Goal: Transaction & Acquisition: Purchase product/service

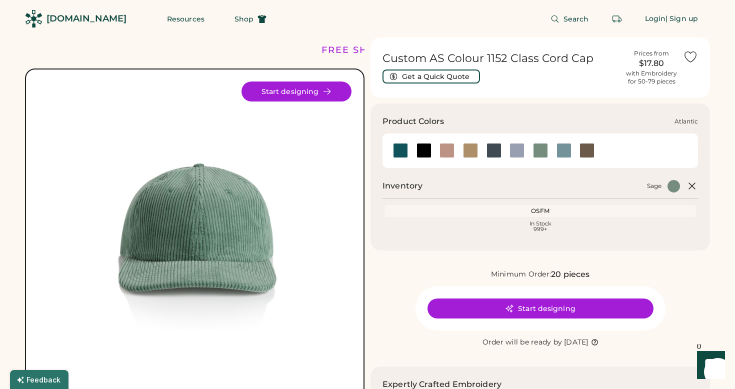
click at [402, 148] on div at bounding box center [400, 150] width 15 height 15
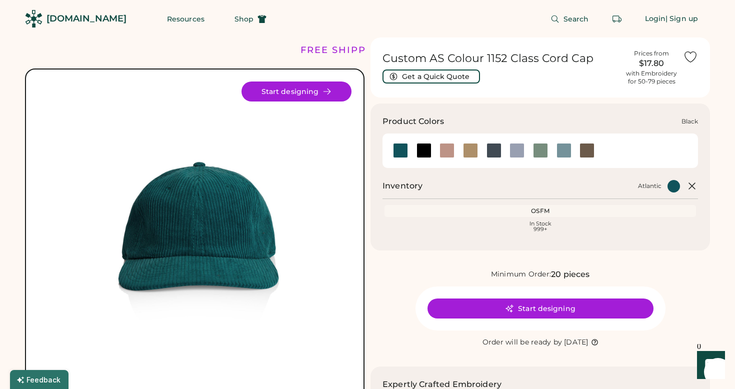
click at [423, 149] on div at bounding box center [424, 150] width 15 height 15
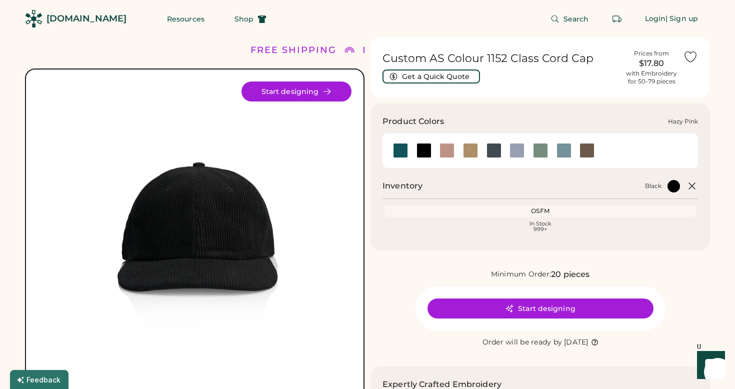
click at [446, 150] on div at bounding box center [447, 150] width 15 height 15
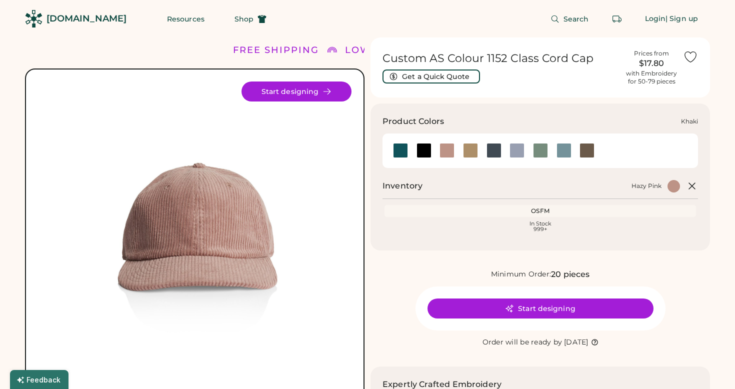
click at [472, 150] on div at bounding box center [470, 150] width 15 height 15
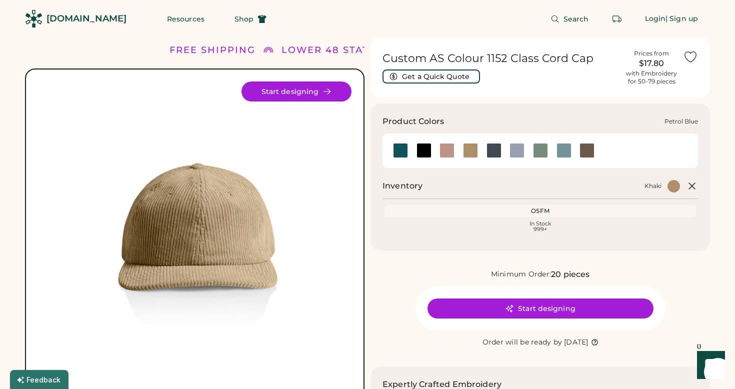
click at [491, 149] on div at bounding box center [494, 150] width 15 height 15
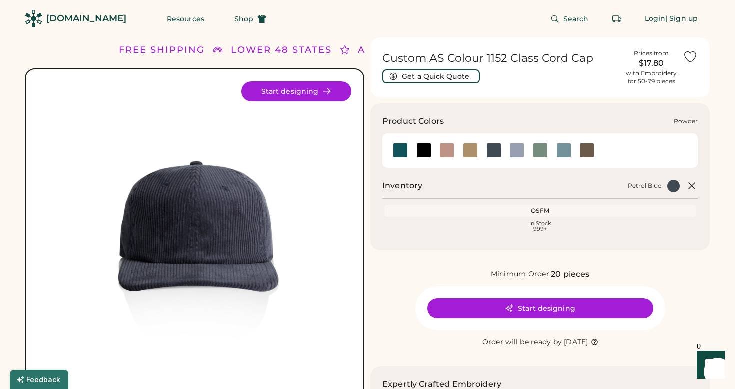
click at [518, 150] on div at bounding box center [517, 150] width 15 height 15
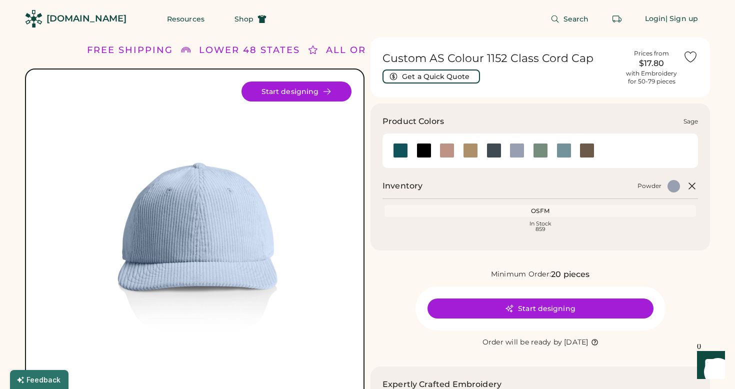
click at [538, 150] on div at bounding box center [540, 150] width 15 height 15
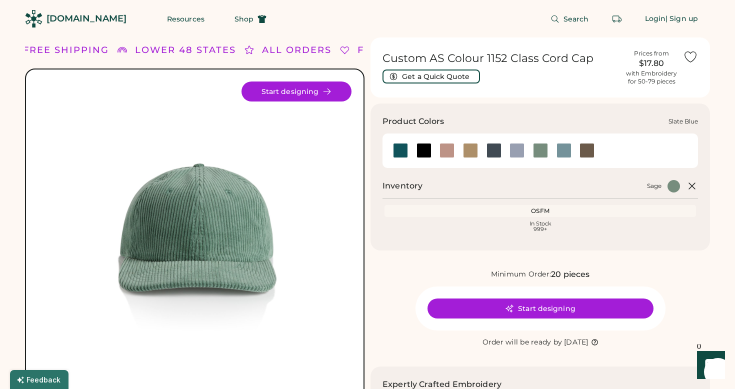
click at [562, 149] on div at bounding box center [564, 150] width 15 height 15
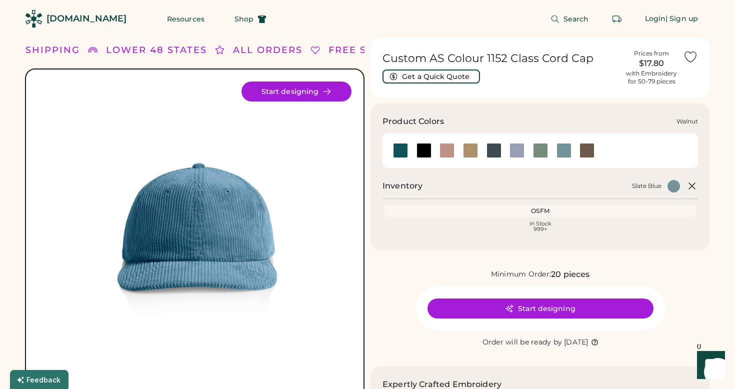
click at [589, 150] on div at bounding box center [587, 150] width 15 height 15
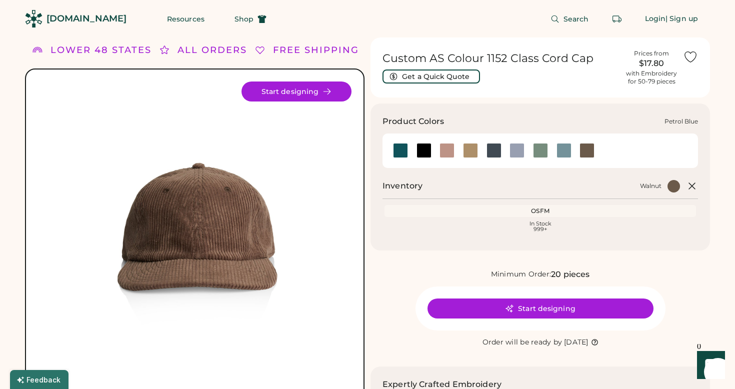
click at [489, 147] on div at bounding box center [494, 150] width 15 height 15
